Goal: Communication & Community: Answer question/provide support

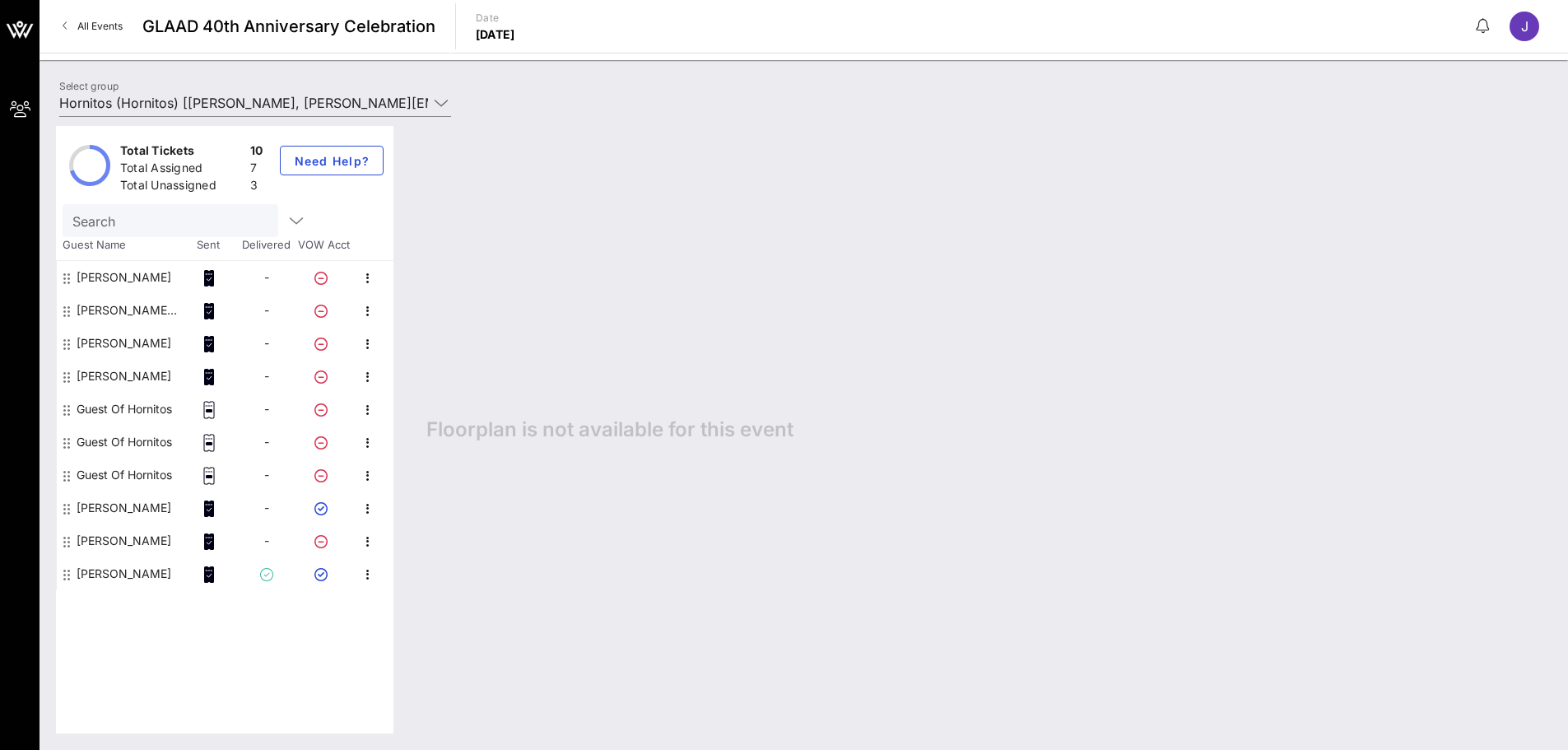
click at [144, 393] on div "Guest Of Hornitos" at bounding box center [124, 409] width 96 height 33
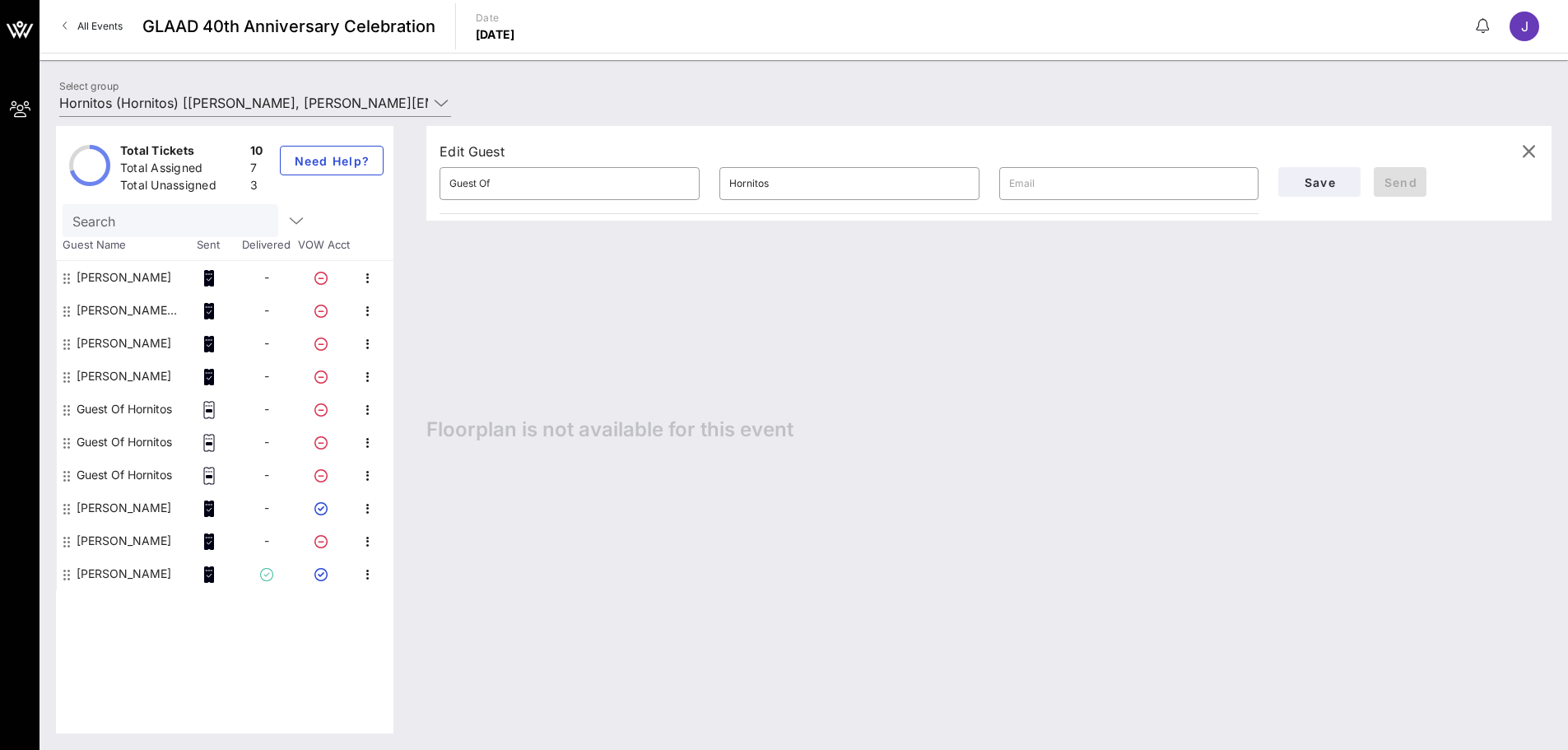
click at [141, 405] on div "Guest Of Hornitos" at bounding box center [124, 409] width 96 height 33
drag, startPoint x: 540, startPoint y: 183, endPoint x: 389, endPoint y: 171, distance: 151.5
click at [389, 171] on div "Total Tickets 10 Total Assigned 7 Total Unassigned 3 Need Help? Search Guest Na…" at bounding box center [804, 429] width 1496 height 607
type input "[PERSON_NAME]"
type input "Mahesh"
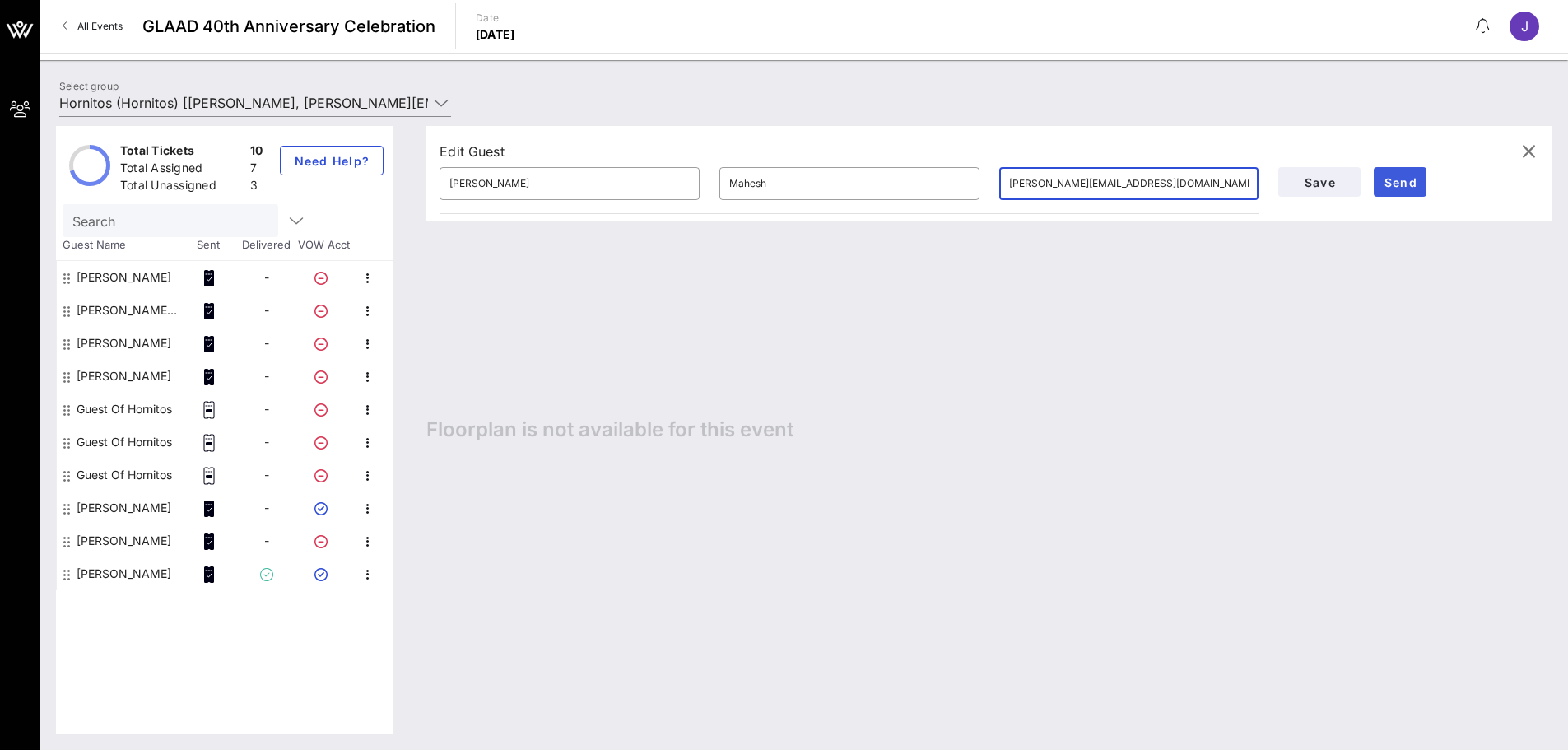
type input "[PERSON_NAME][EMAIL_ADDRESS][DOMAIN_NAME]"
click at [1410, 181] on span "Send" at bounding box center [1399, 182] width 40 height 14
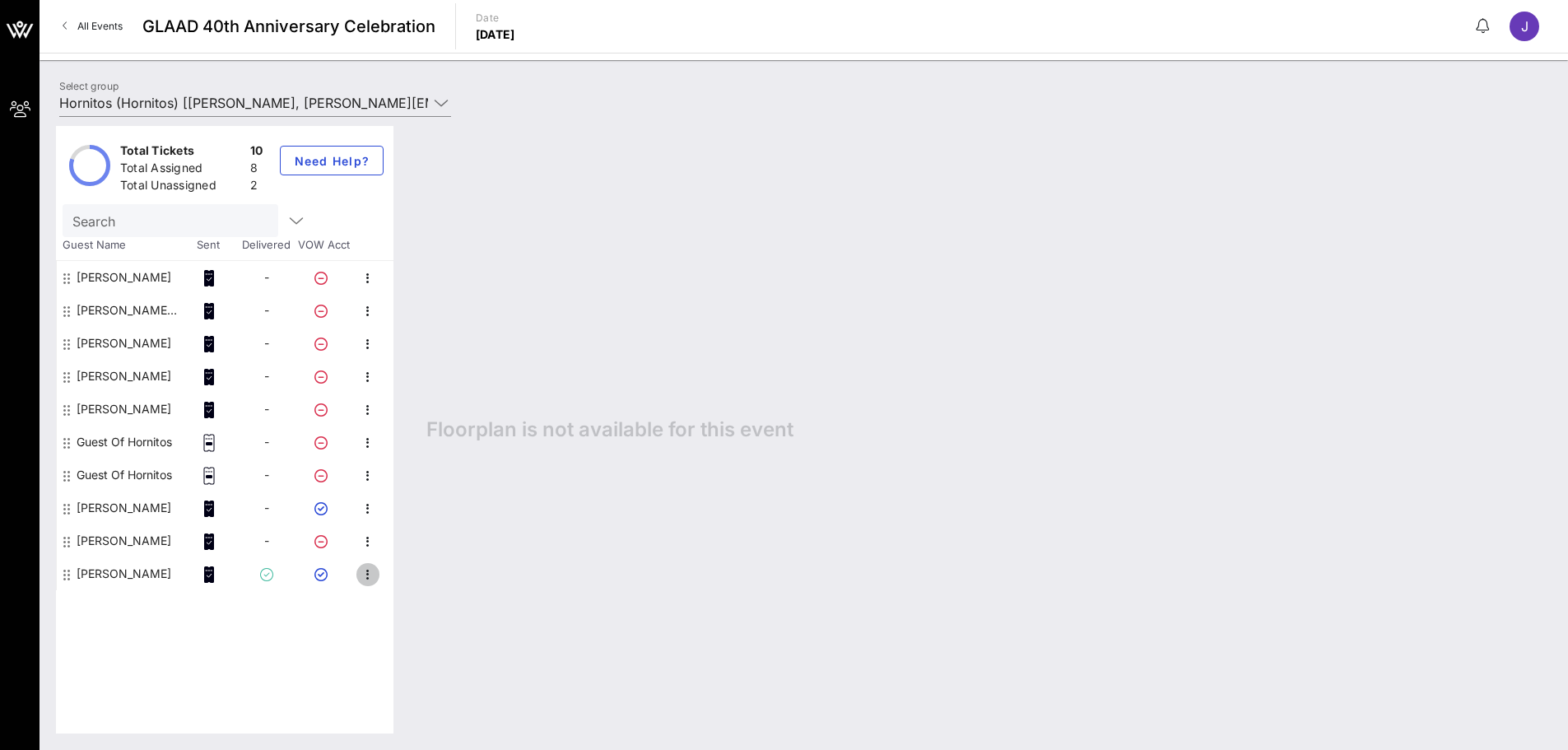
click at [366, 571] on icon "button" at bounding box center [368, 574] width 19 height 19
click at [444, 645] on div "Resend Invitation" at bounding box center [436, 646] width 87 height 14
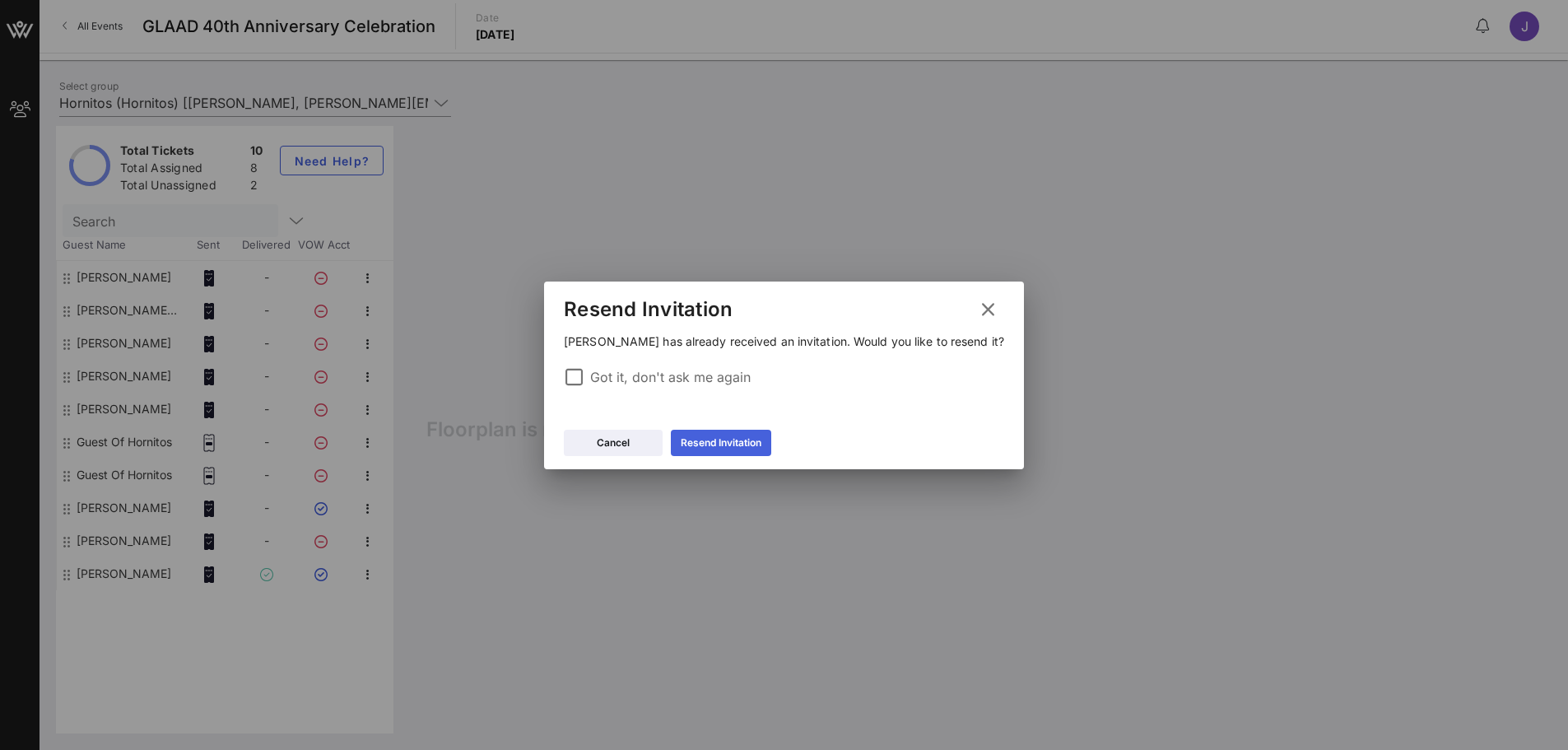
click at [751, 446] on div "Resend Invitation" at bounding box center [721, 442] width 81 height 16
